Goal: Navigation & Orientation: Find specific page/section

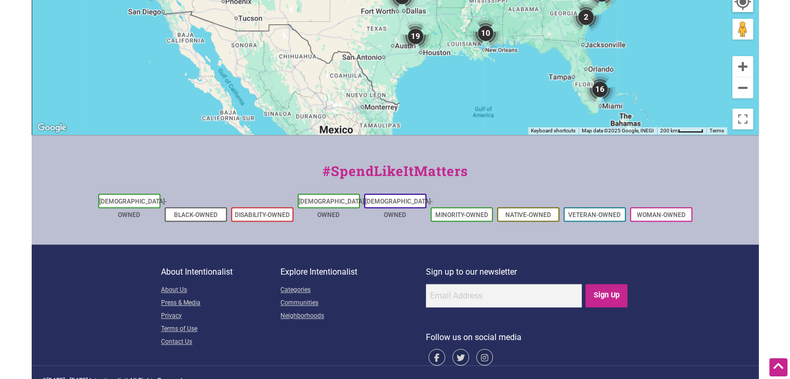
scroll to position [528, 0]
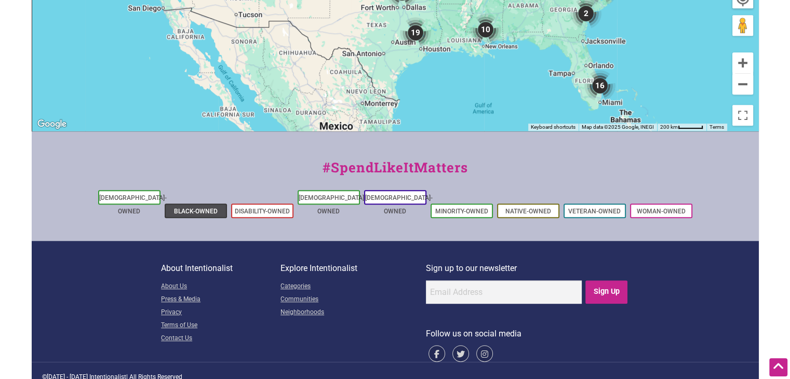
click at [183, 204] on li "Black-Owned" at bounding box center [196, 211] width 62 height 15
click at [208, 208] on link "Black-Owned" at bounding box center [196, 211] width 44 height 7
click at [200, 204] on li "Black-Owned" at bounding box center [196, 211] width 62 height 15
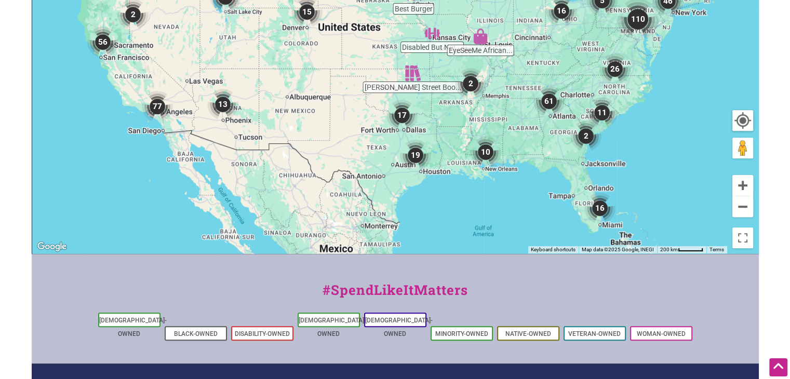
scroll to position [407, 0]
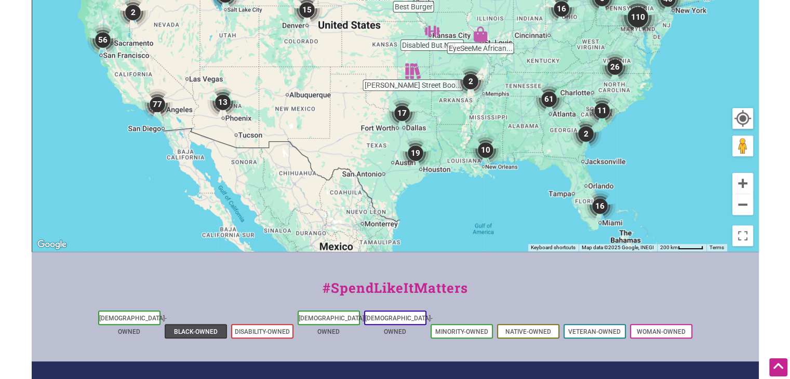
click at [192, 328] on link "Black-Owned" at bounding box center [196, 331] width 44 height 7
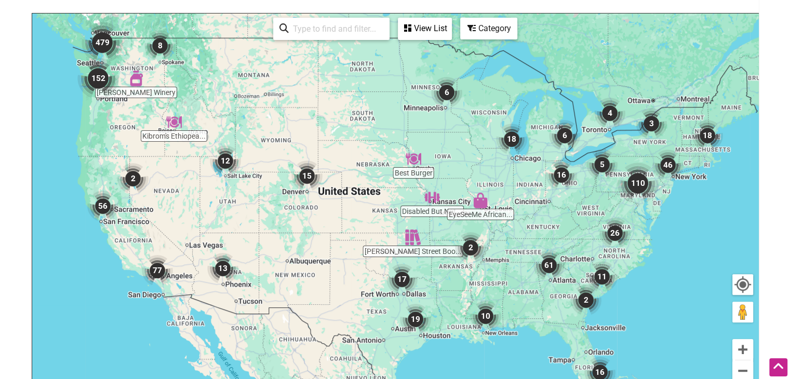
scroll to position [220, 0]
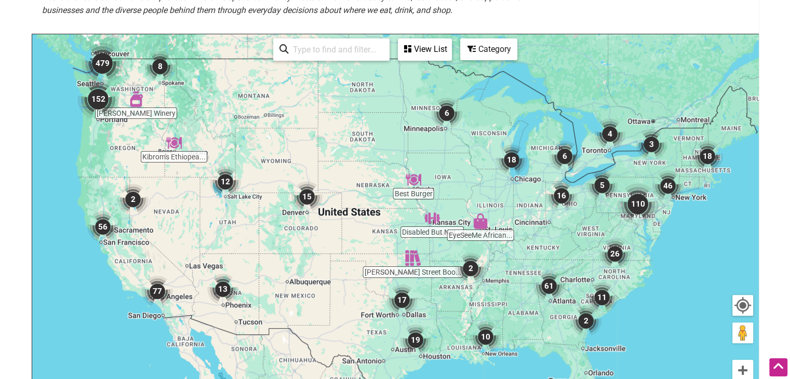
click at [104, 59] on img "479" at bounding box center [103, 64] width 42 height 42
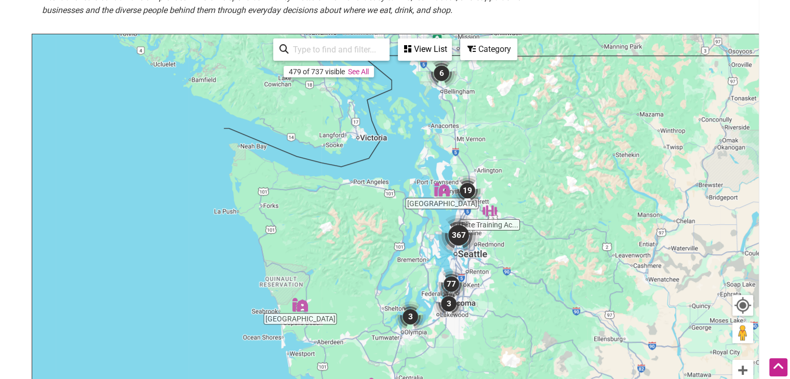
click at [466, 235] on img "367" at bounding box center [459, 236] width 42 height 42
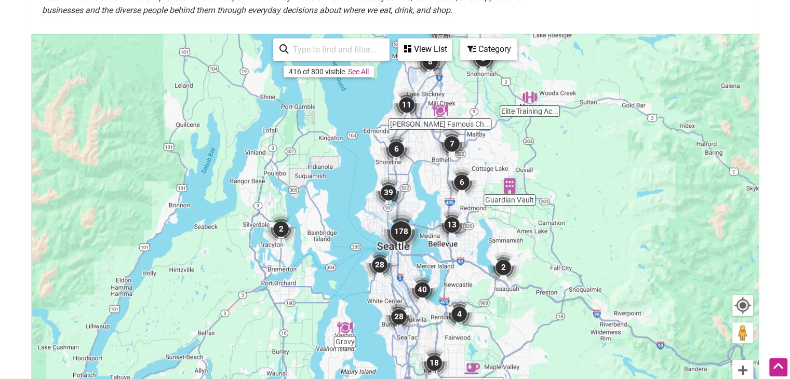
click at [455, 140] on img "7" at bounding box center [452, 143] width 31 height 31
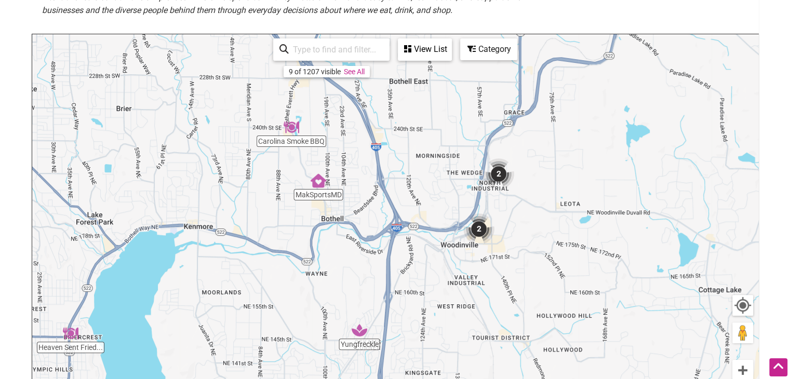
click at [497, 175] on img "2" at bounding box center [498, 174] width 31 height 31
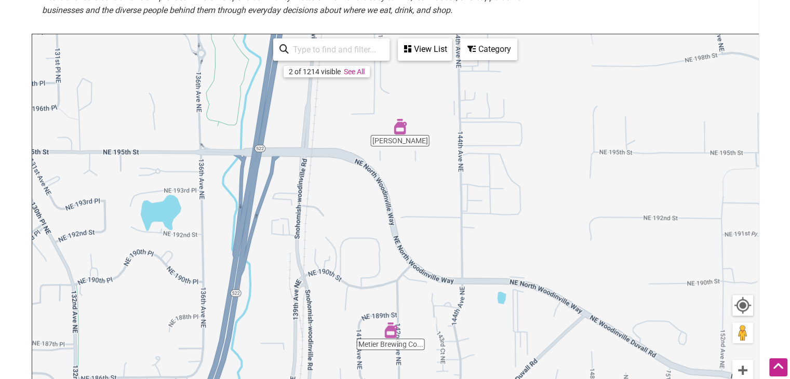
click at [425, 55] on div "View List" at bounding box center [425, 49] width 52 height 20
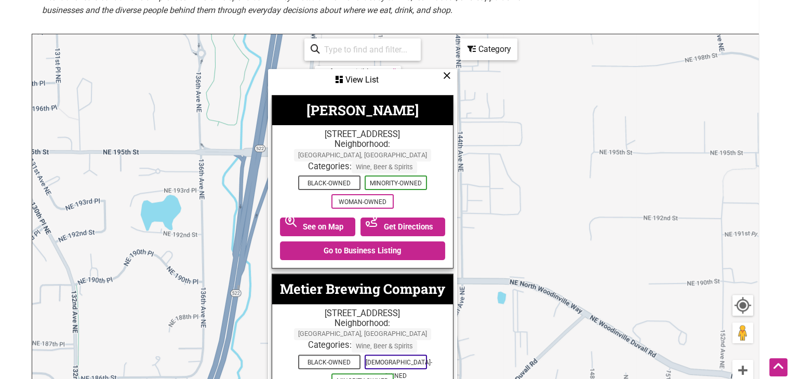
click at [443, 75] on icon at bounding box center [447, 75] width 8 height 1
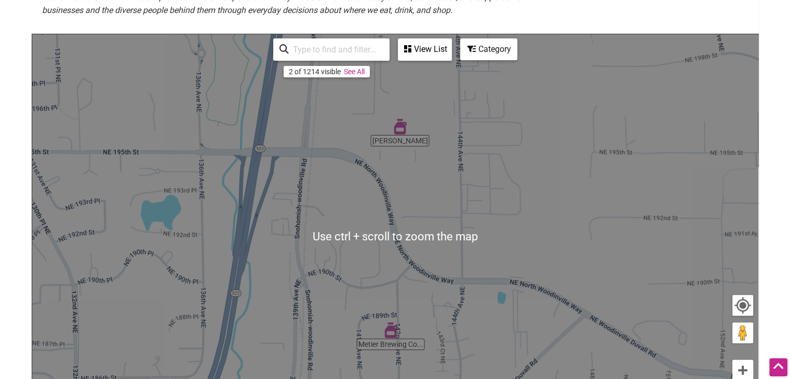
scroll to position [229, 0]
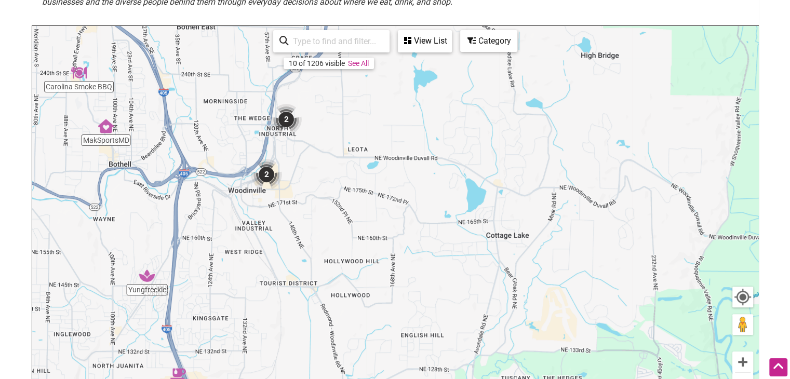
click at [269, 175] on img "2" at bounding box center [266, 174] width 31 height 31
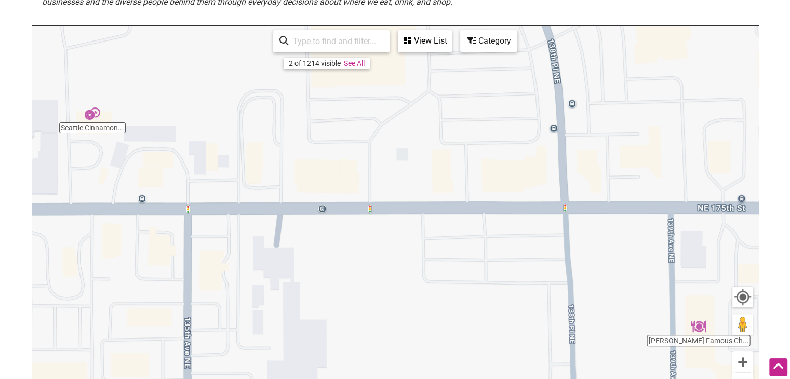
click at [424, 36] on div "View List" at bounding box center [425, 41] width 52 height 20
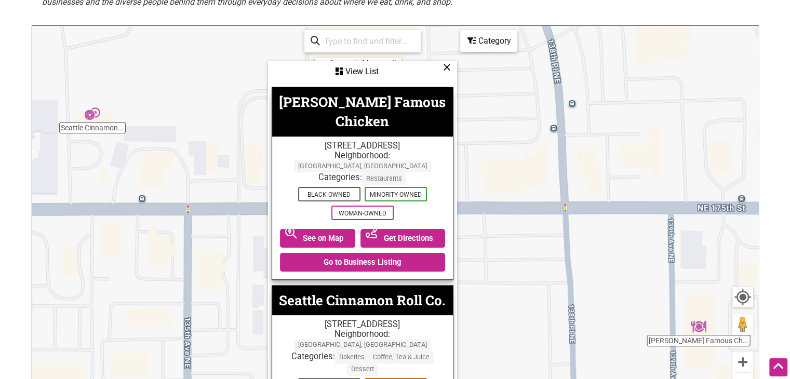
click at [446, 68] on icon at bounding box center [447, 67] width 8 height 1
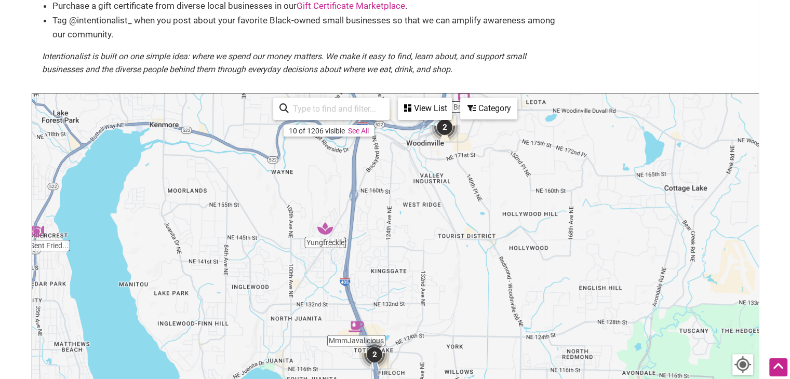
scroll to position [140, 0]
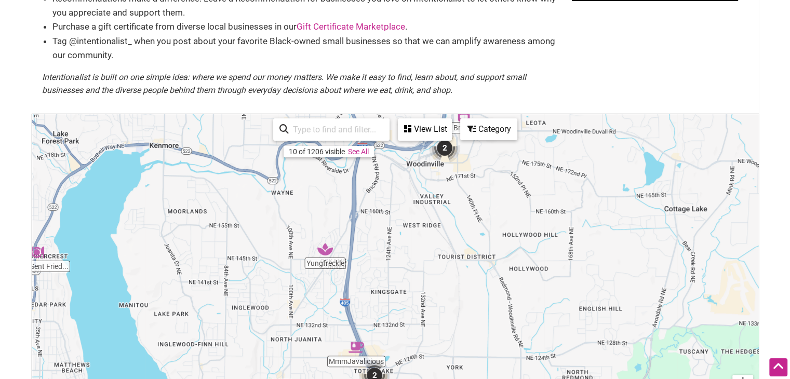
click at [403, 154] on div "To navigate, press the arrow keys." at bounding box center [395, 316] width 727 height 404
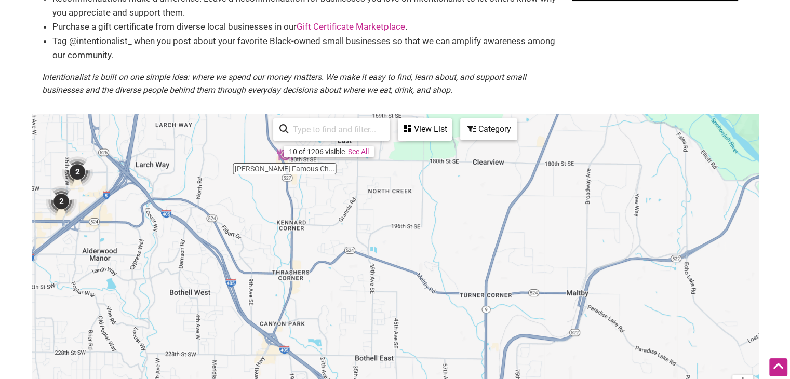
click at [77, 173] on img "2" at bounding box center [77, 171] width 31 height 31
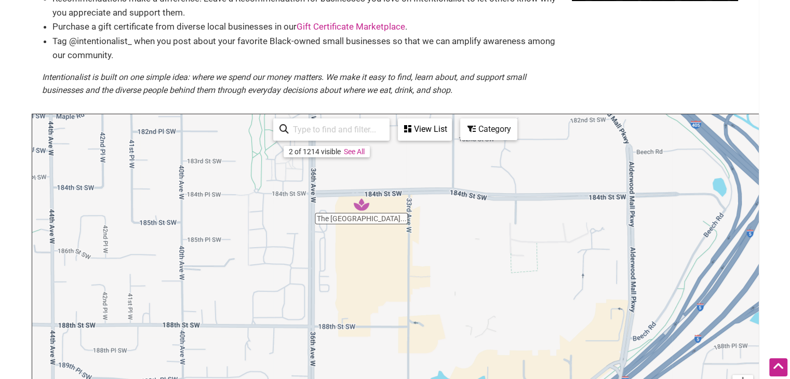
click at [427, 129] on div "View List" at bounding box center [425, 130] width 52 height 20
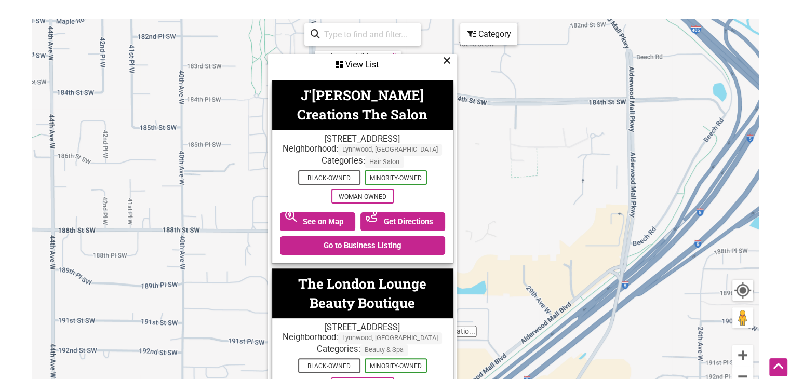
scroll to position [243, 0]
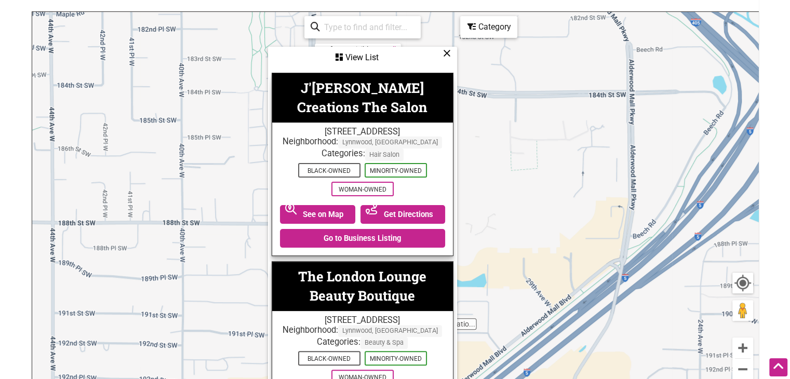
click at [445, 54] on icon at bounding box center [447, 53] width 8 height 1
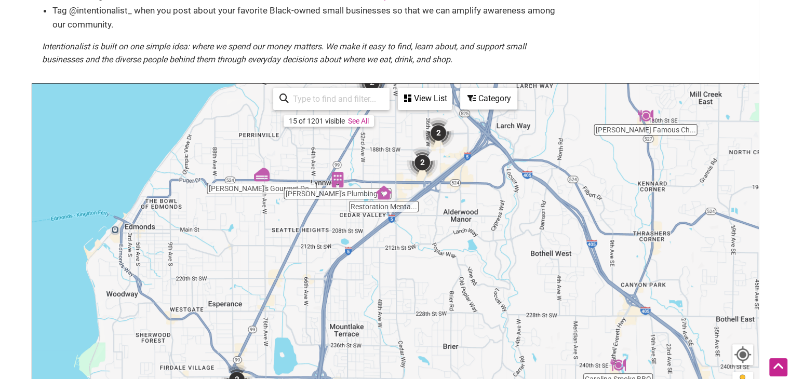
scroll to position [188, 0]
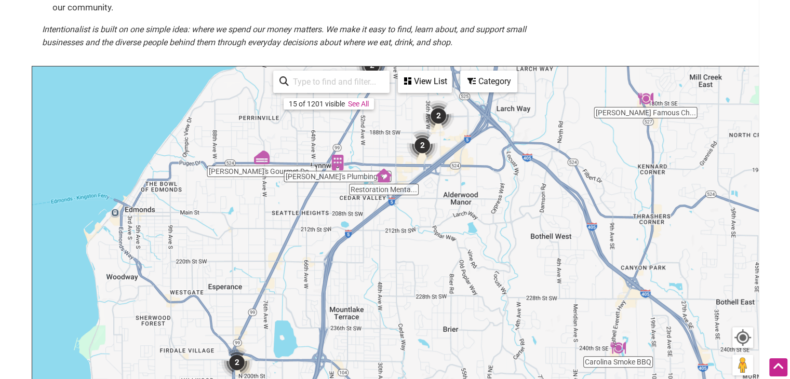
click at [395, 121] on div "To navigate, press the arrow keys." at bounding box center [395, 269] width 727 height 404
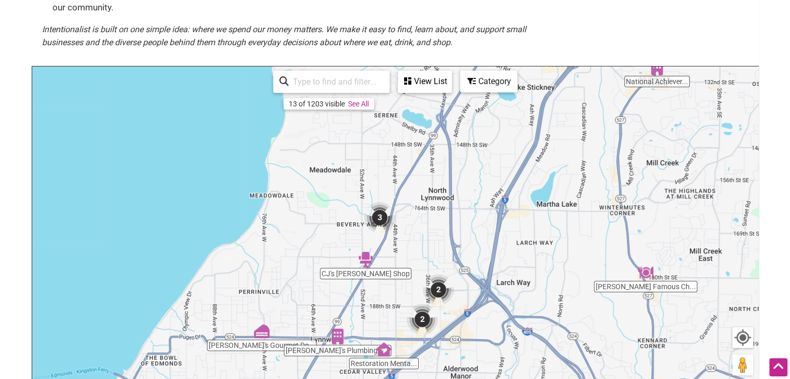
click at [382, 217] on img "3" at bounding box center [379, 217] width 31 height 31
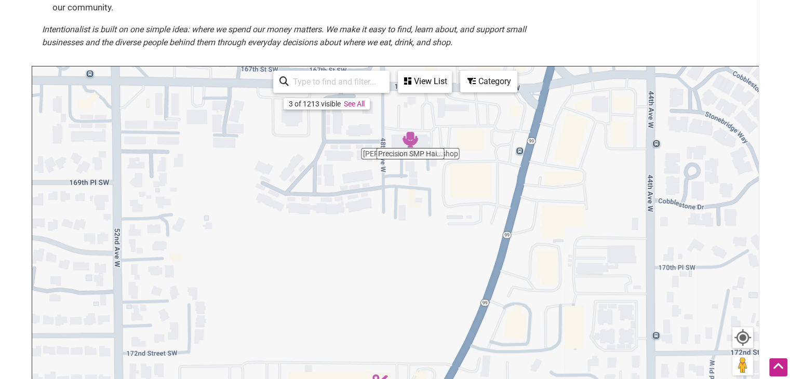
click at [429, 88] on div "View List" at bounding box center [425, 82] width 52 height 20
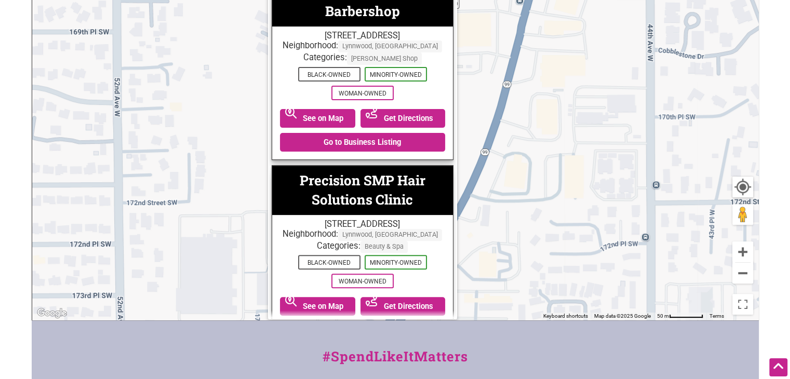
scroll to position [346, 0]
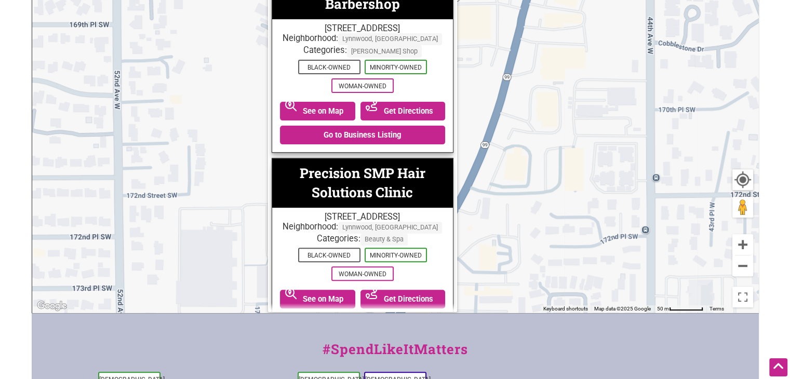
click at [547, 90] on div "To navigate, press the arrow keys." at bounding box center [395, 111] width 727 height 404
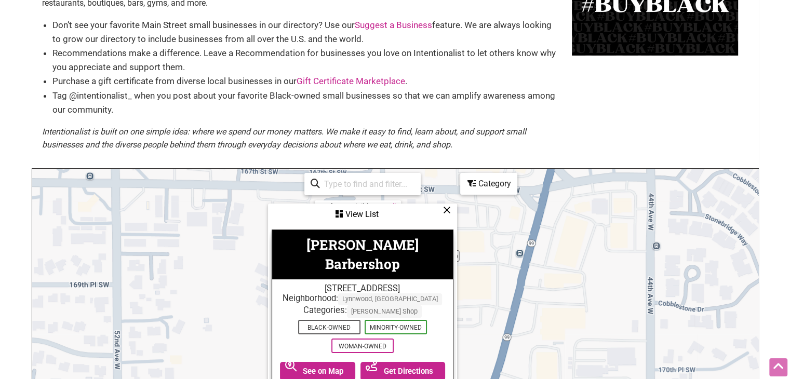
scroll to position [117, 0]
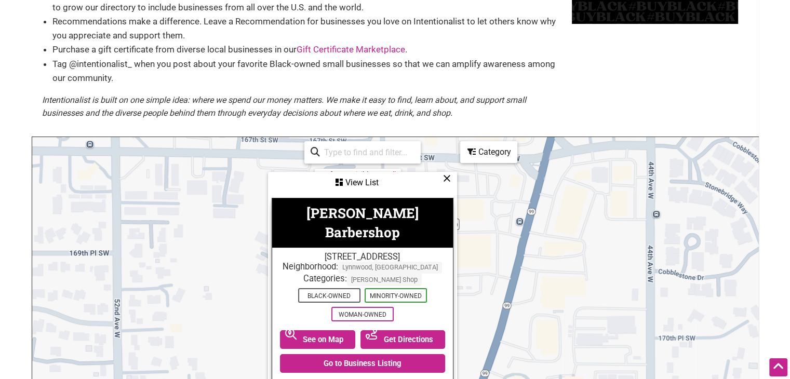
click at [445, 178] on icon at bounding box center [447, 178] width 8 height 1
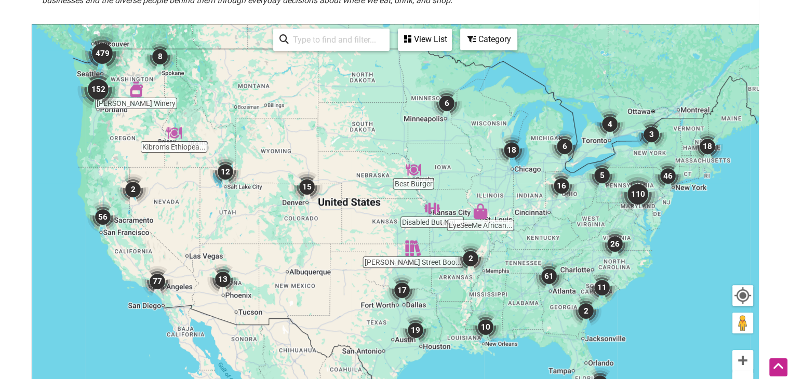
scroll to position [233, 0]
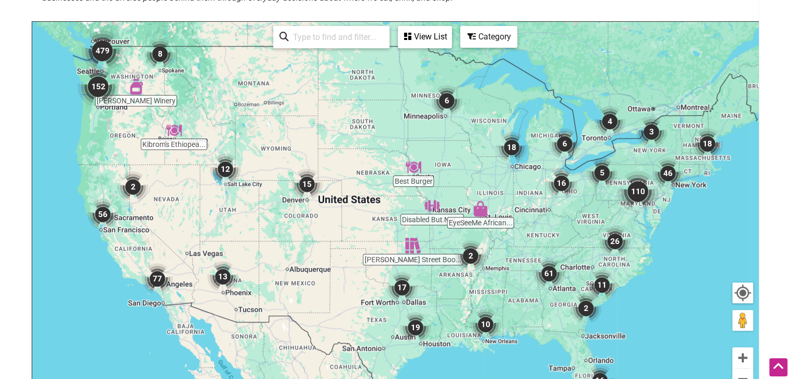
click at [98, 51] on img "479" at bounding box center [103, 51] width 42 height 42
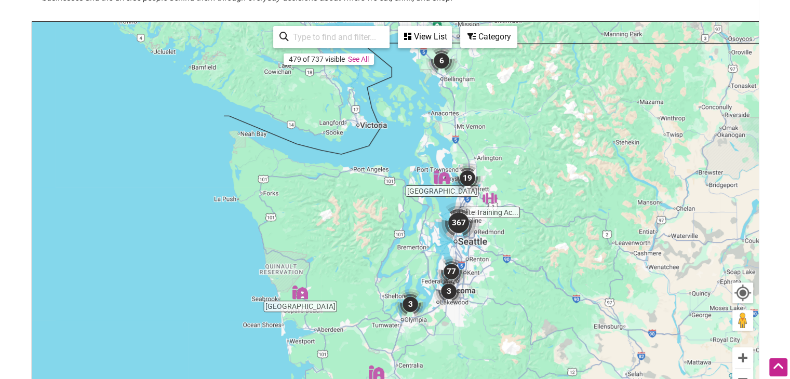
click at [460, 225] on img "367" at bounding box center [459, 223] width 42 height 42
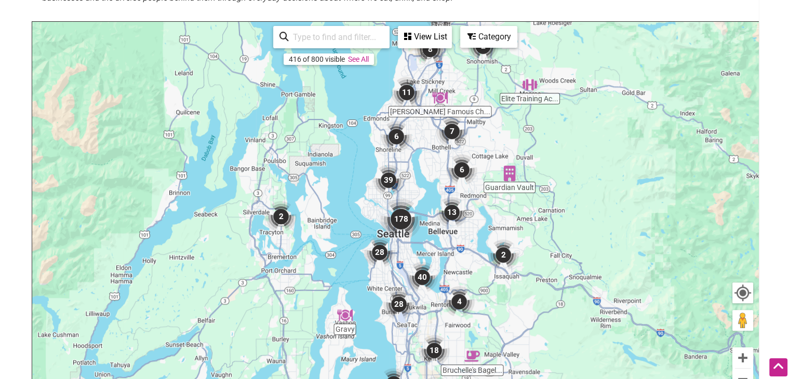
click at [454, 131] on img "7" at bounding box center [452, 131] width 31 height 31
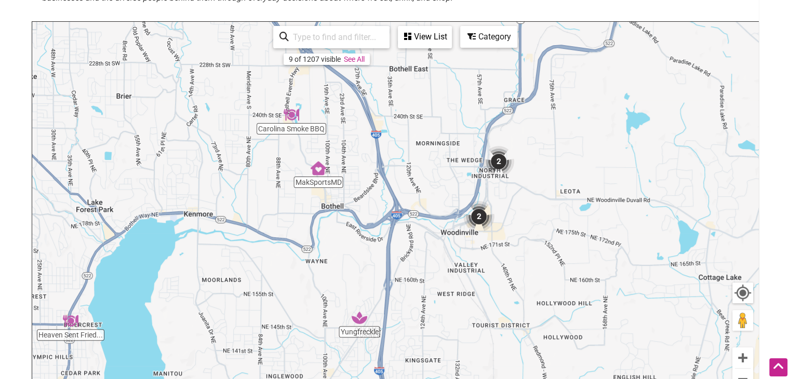
click at [477, 218] on img "2" at bounding box center [479, 216] width 31 height 31
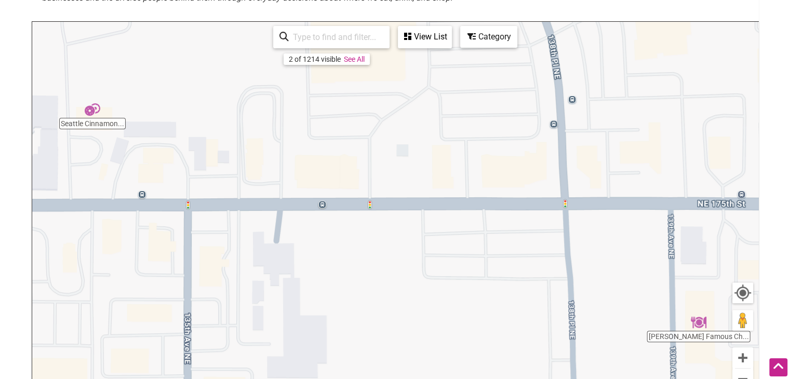
click at [412, 38] on div "View List" at bounding box center [425, 37] width 52 height 20
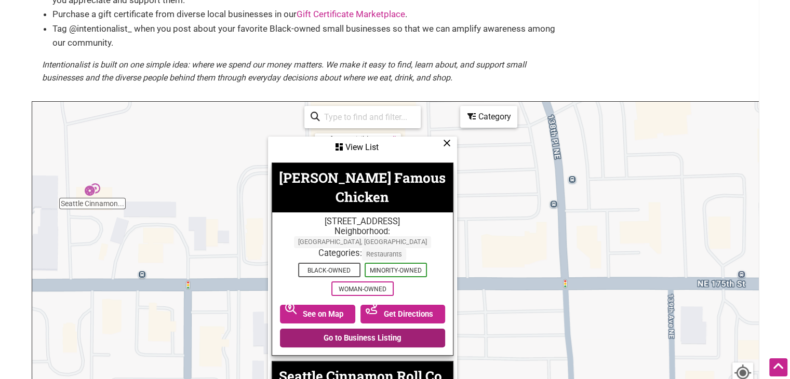
scroll to position [87, 0]
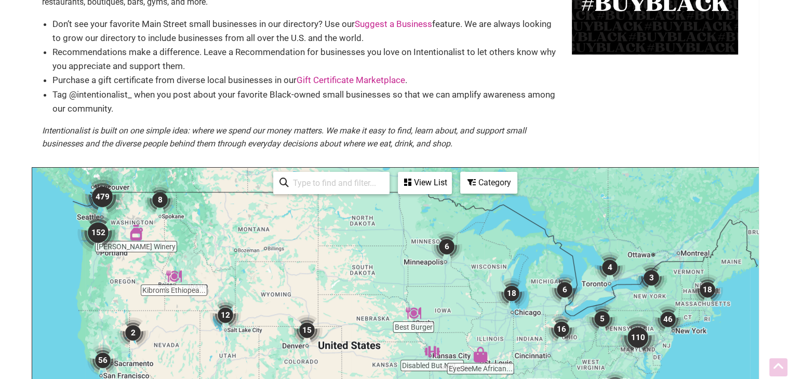
scroll to position [115, 0]
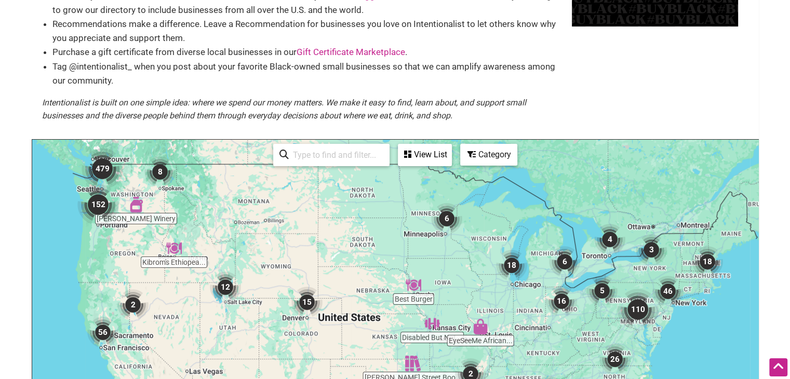
click at [175, 246] on img "Kibrom's Ethiopean & Eritrean Food" at bounding box center [174, 249] width 16 height 16
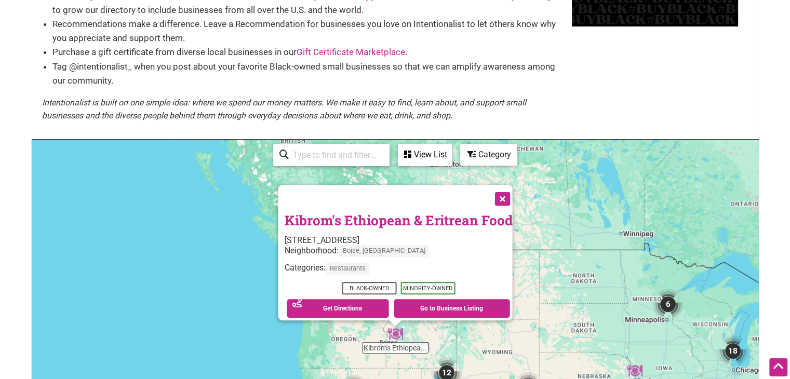
click at [507, 194] on button "Close" at bounding box center [502, 198] width 26 height 26
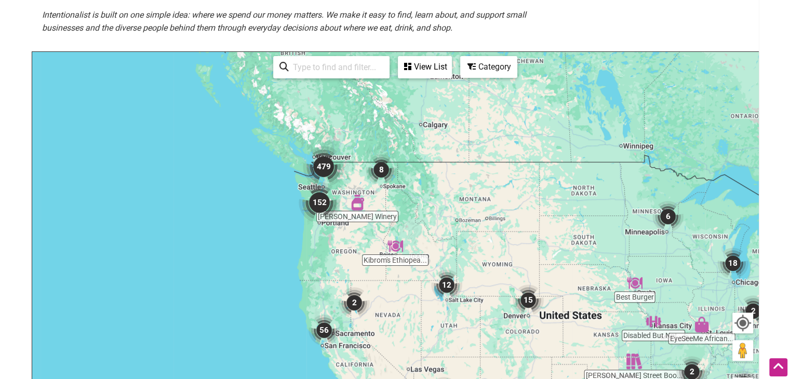
scroll to position [207, 0]
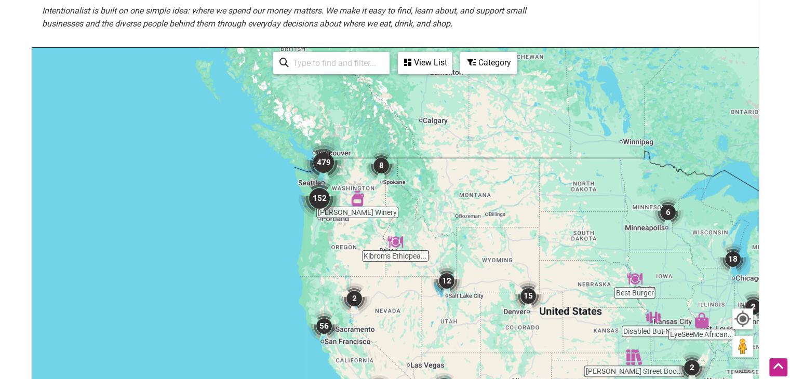
click at [321, 195] on img "152" at bounding box center [320, 199] width 42 height 42
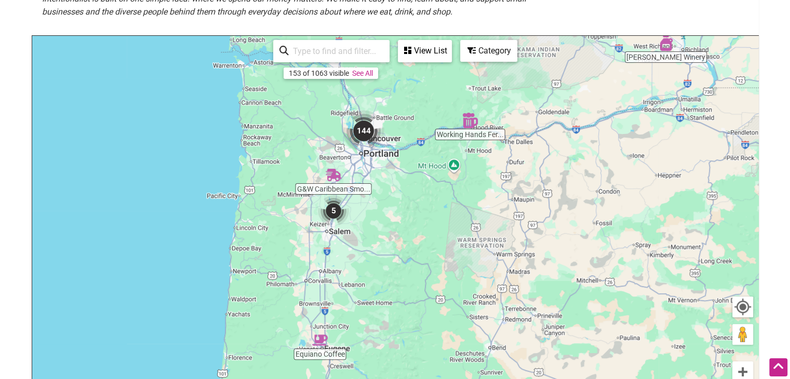
scroll to position [218, 0]
